Goal: Transaction & Acquisition: Purchase product/service

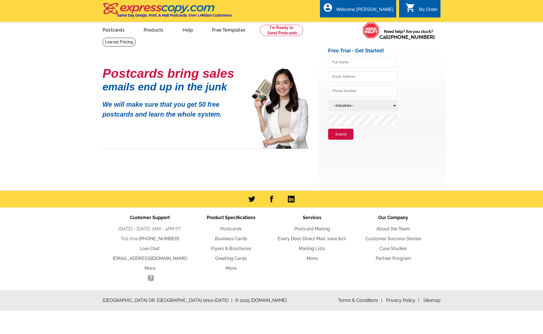
drag, startPoint x: 169, startPoint y: 49, endPoint x: 175, endPoint y: 49, distance: 6.2
click at [169, 48] on main "Postcards bring sales emails end up in the junk We will make sure that you get …" at bounding box center [271, 113] width 543 height 153
click at [279, 31] on link at bounding box center [281, 30] width 43 height 11
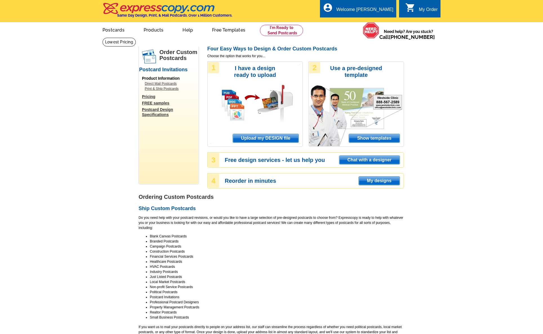
click at [150, 83] on link "Direct Mail Postcards" at bounding box center [170, 83] width 51 height 5
